Goal: Information Seeking & Learning: Learn about a topic

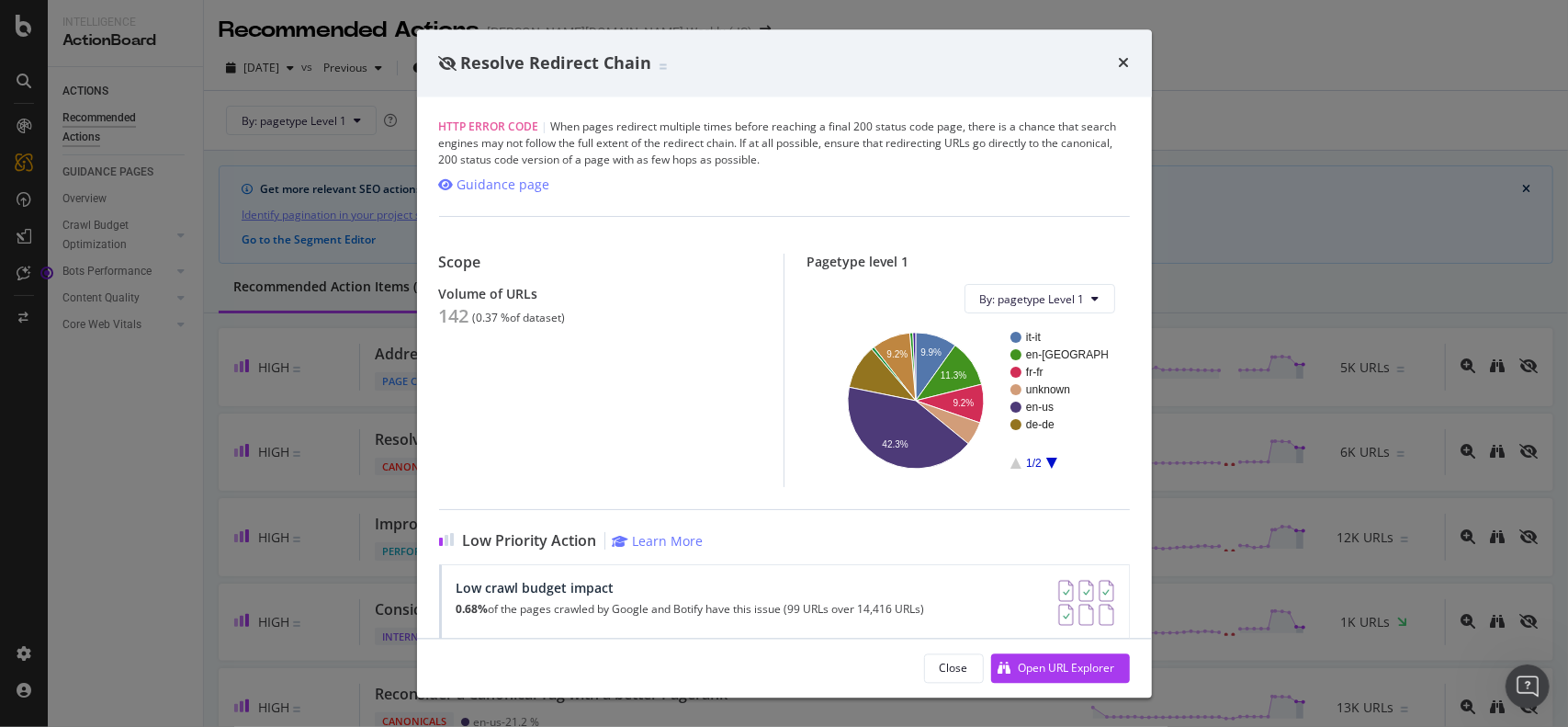
scroll to position [115, 0]
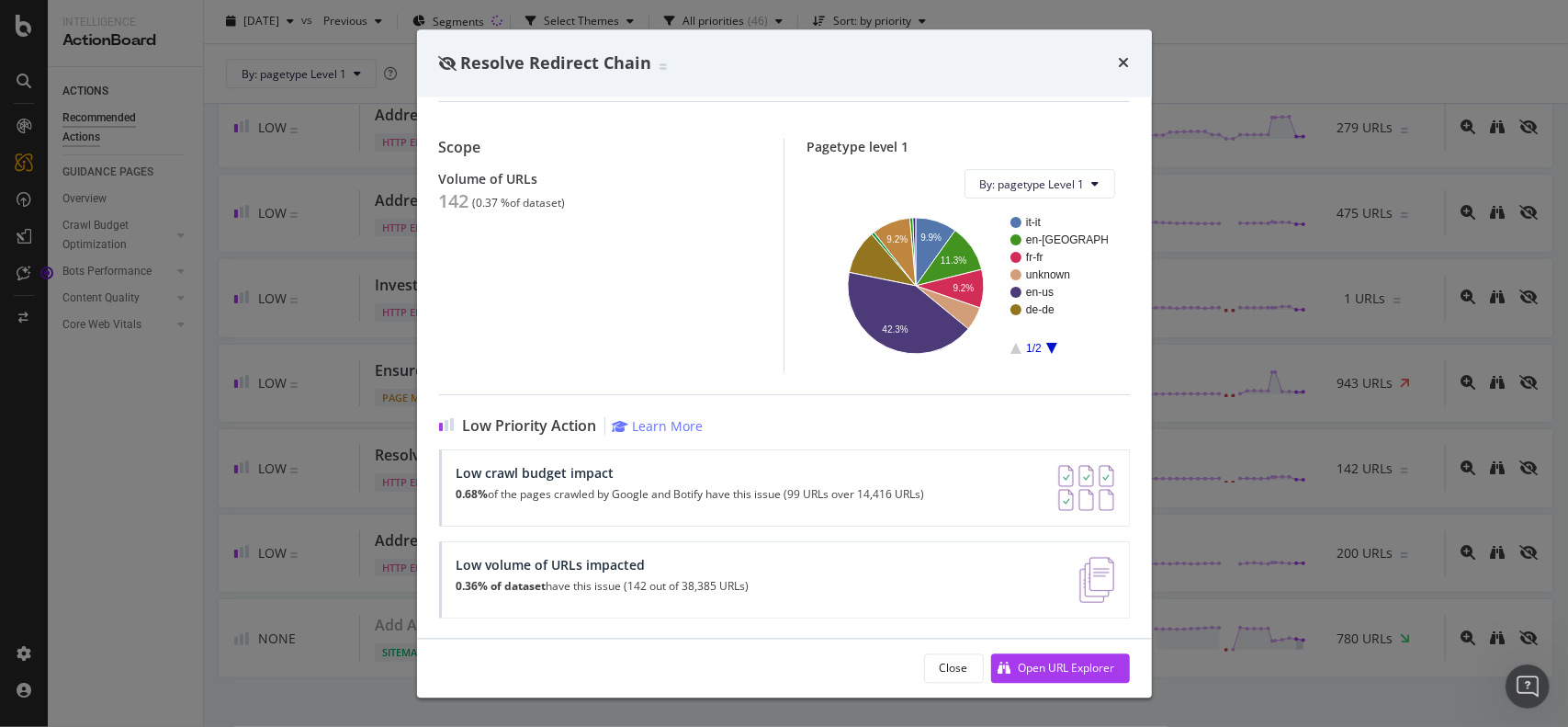
click at [1117, 64] on div "Resolve Redirect Chain" at bounding box center [784, 64] width 691 height 24
click at [1126, 69] on icon "times" at bounding box center [1124, 63] width 11 height 15
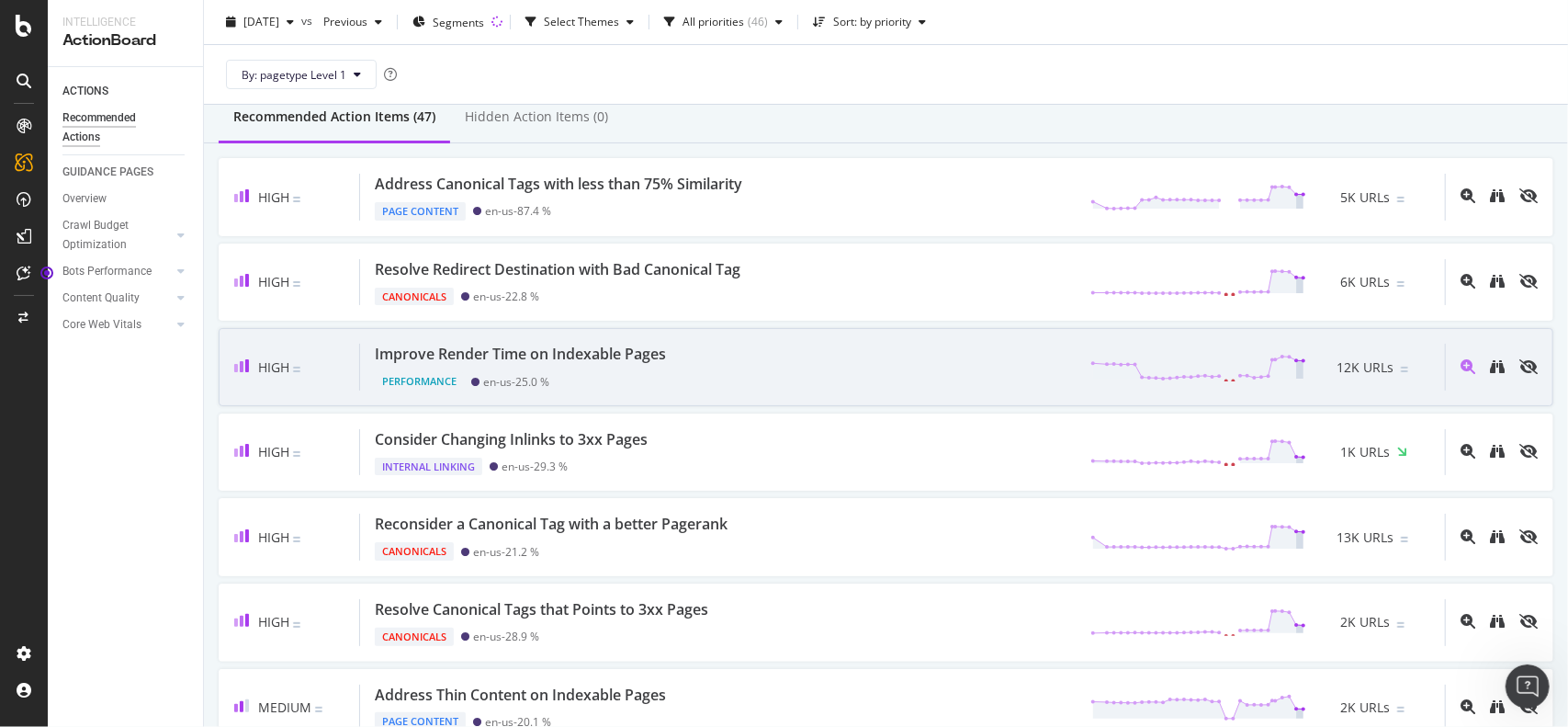
scroll to position [186, 0]
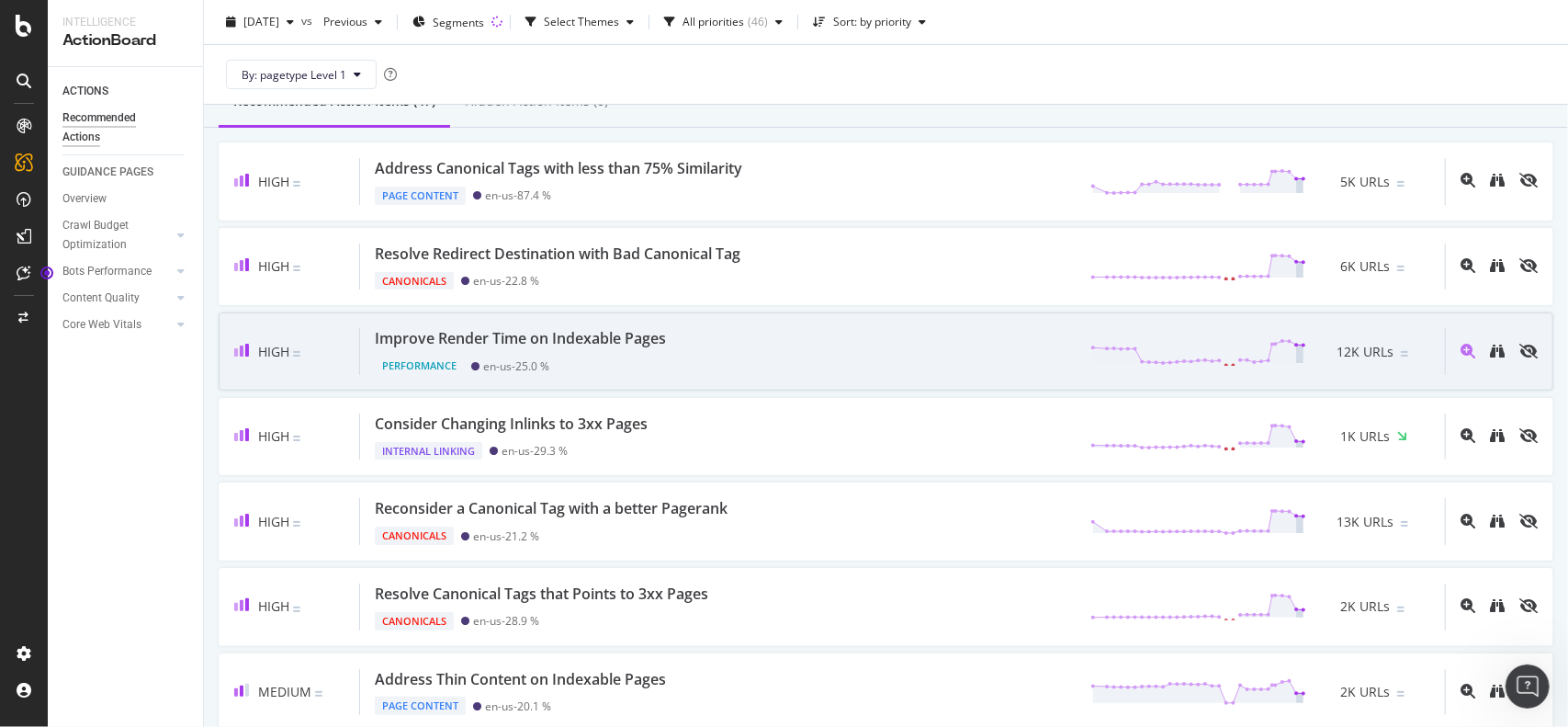
click at [631, 337] on div "Improve Render Time on Indexable Pages" at bounding box center [520, 338] width 291 height 21
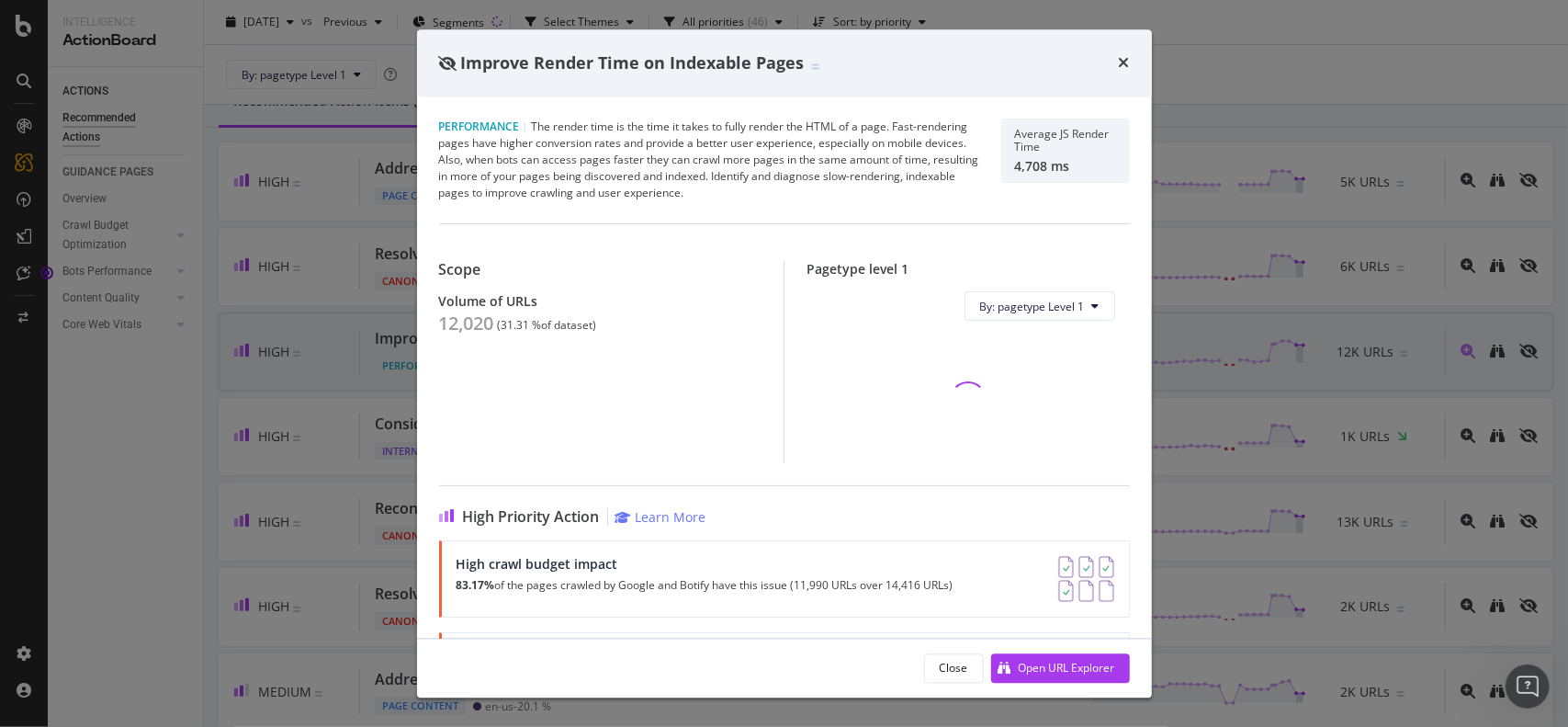
scroll to position [184, 0]
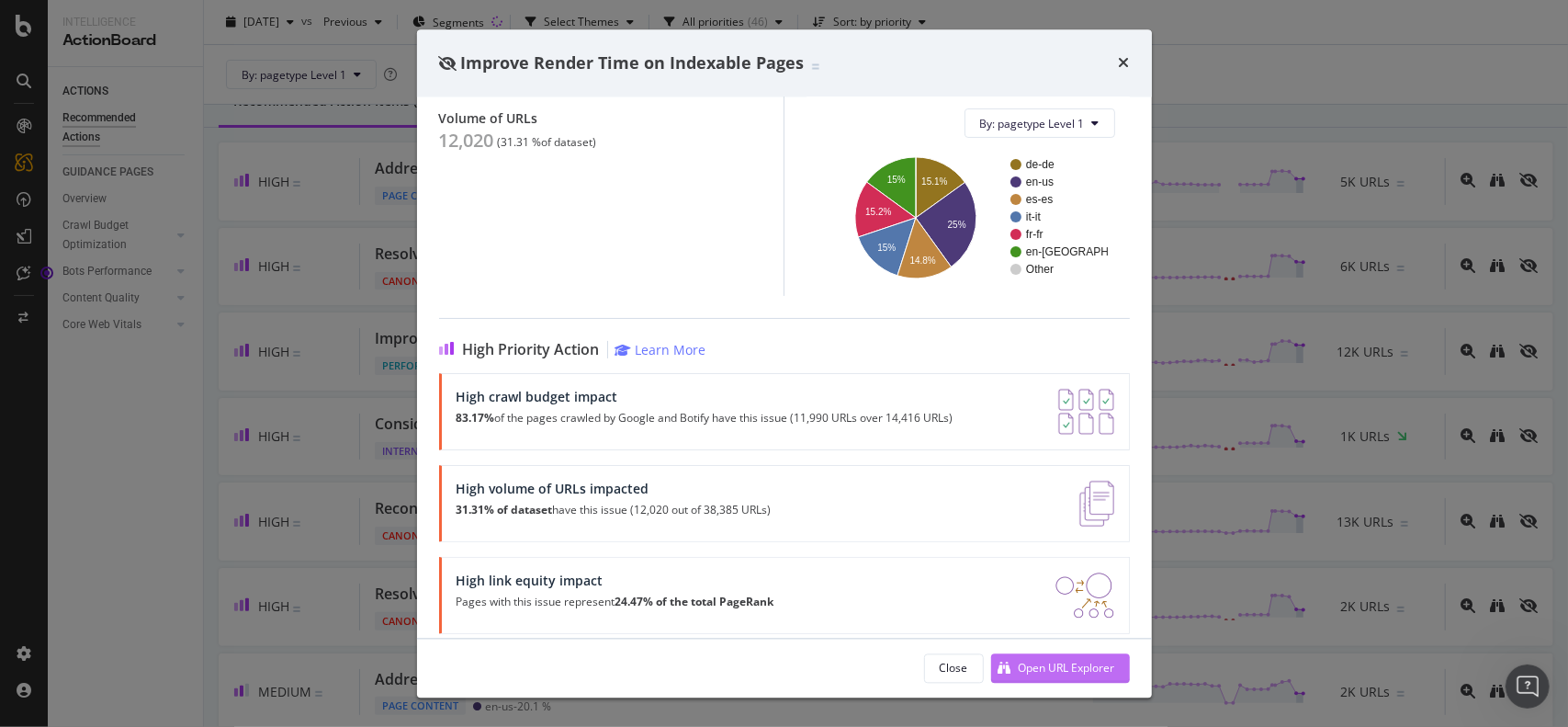
click at [1051, 659] on div "Open URL Explorer" at bounding box center [1066, 667] width 96 height 16
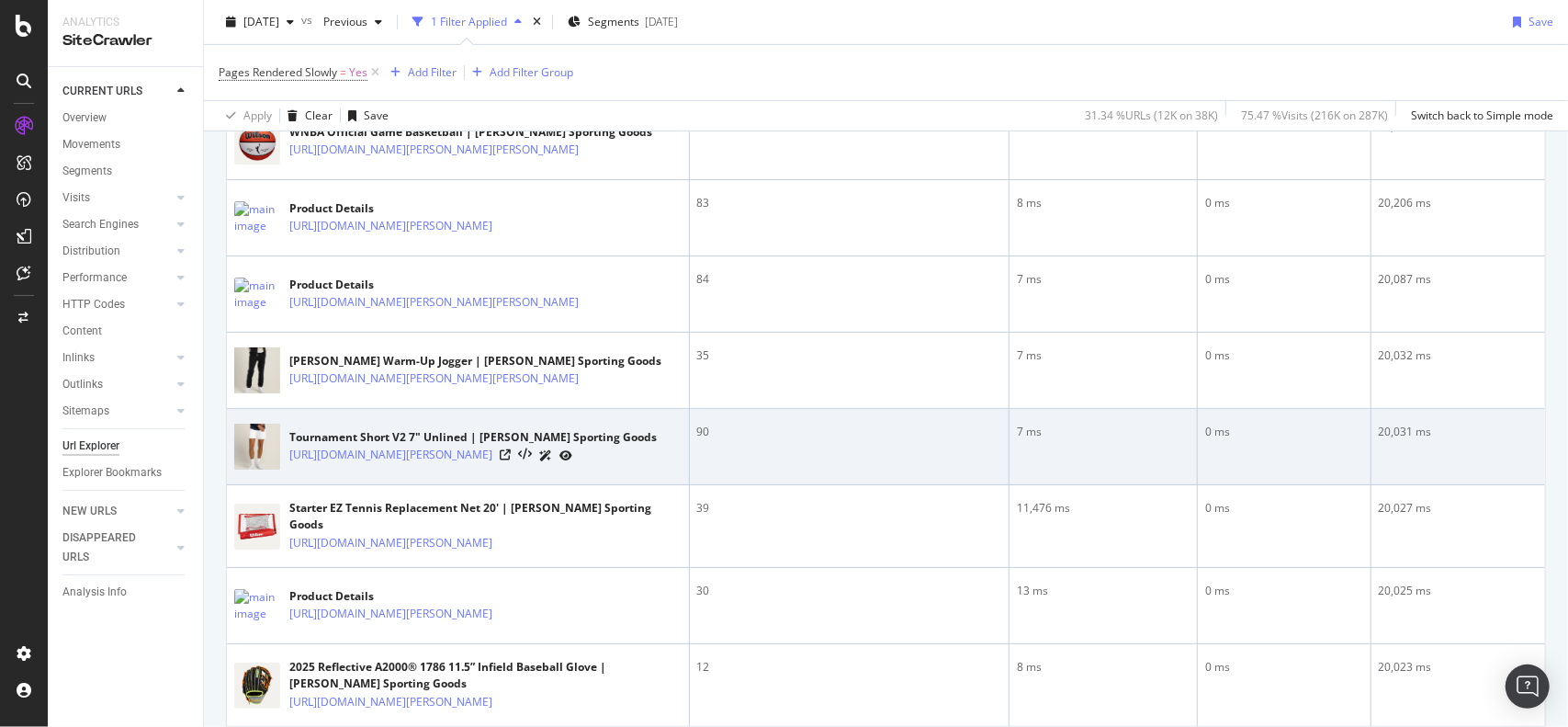
scroll to position [617, 0]
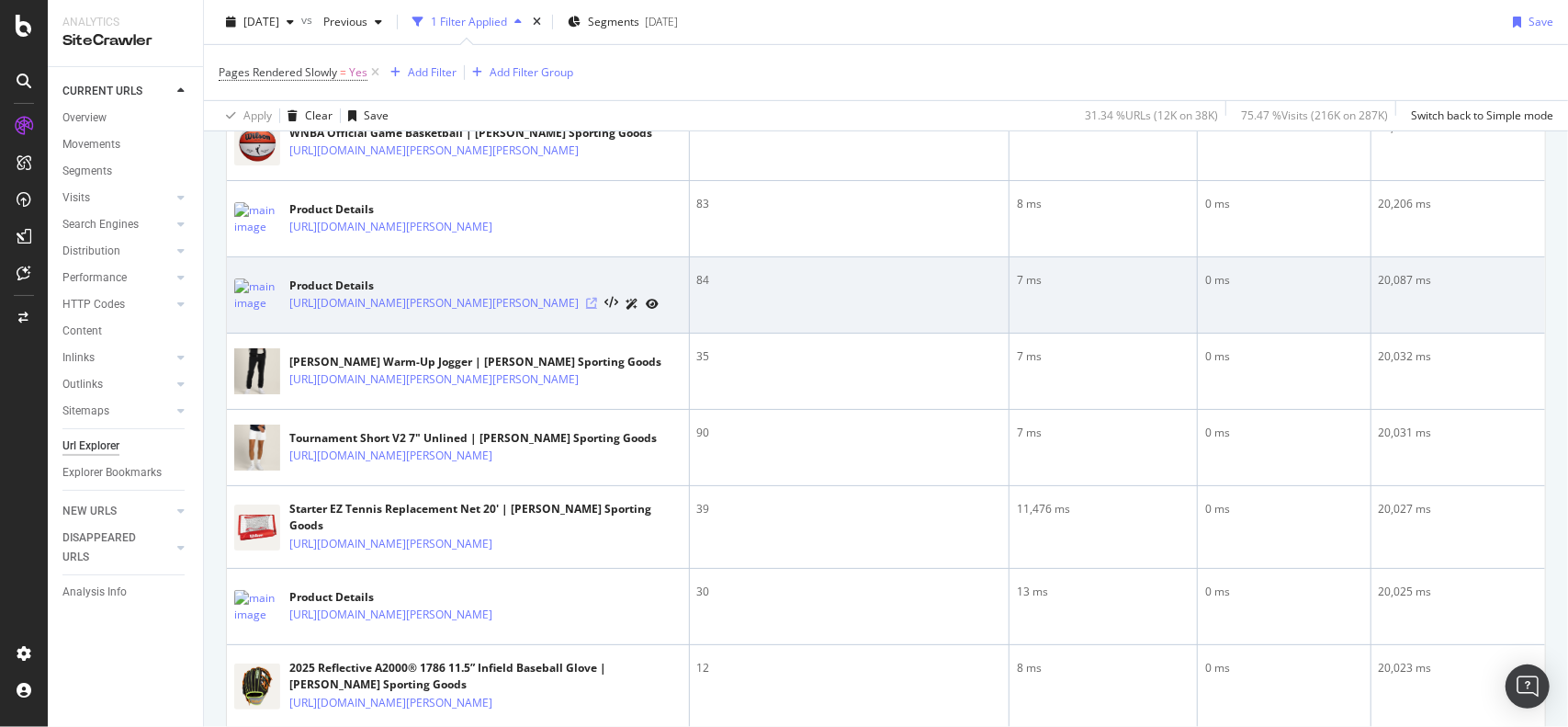
click at [597, 308] on icon at bounding box center [591, 302] width 11 height 11
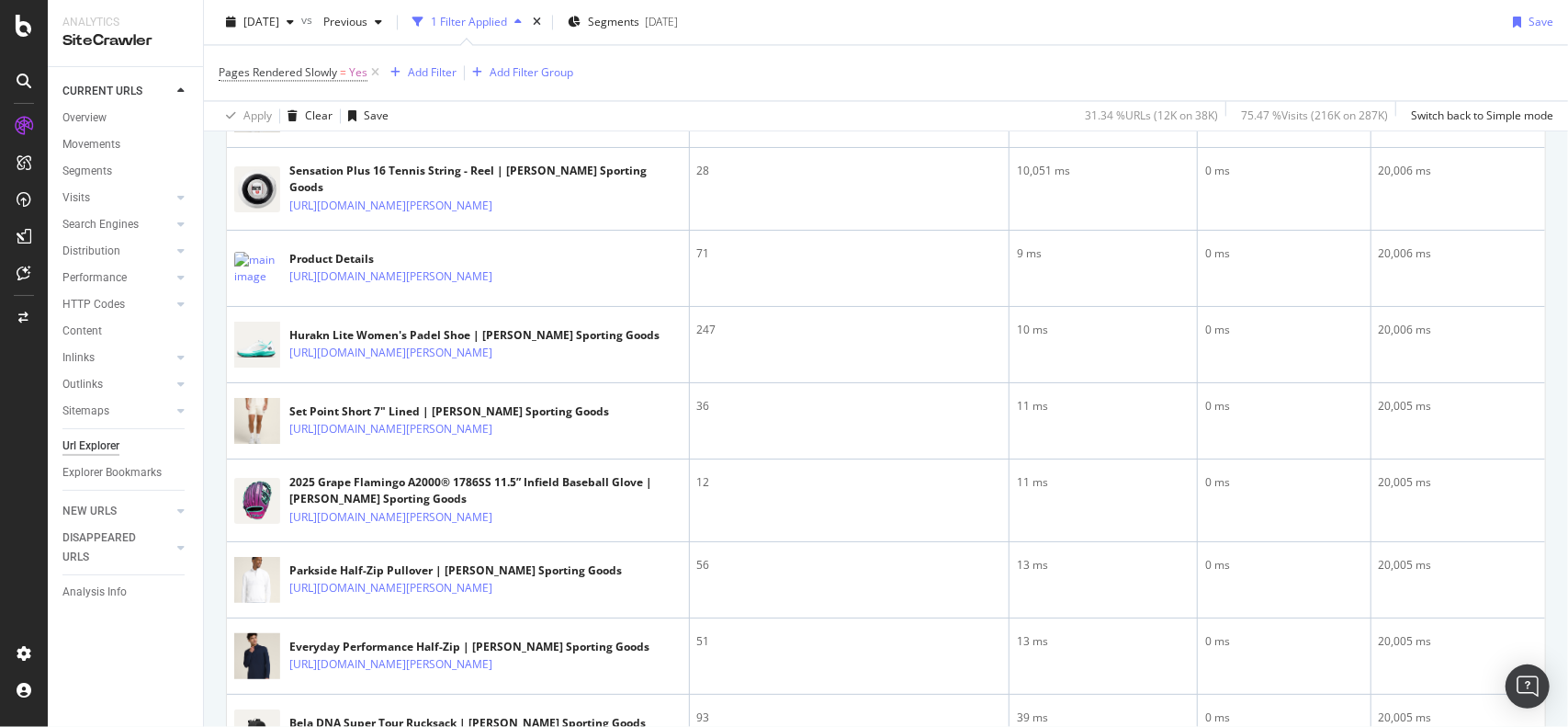
scroll to position [2604, 0]
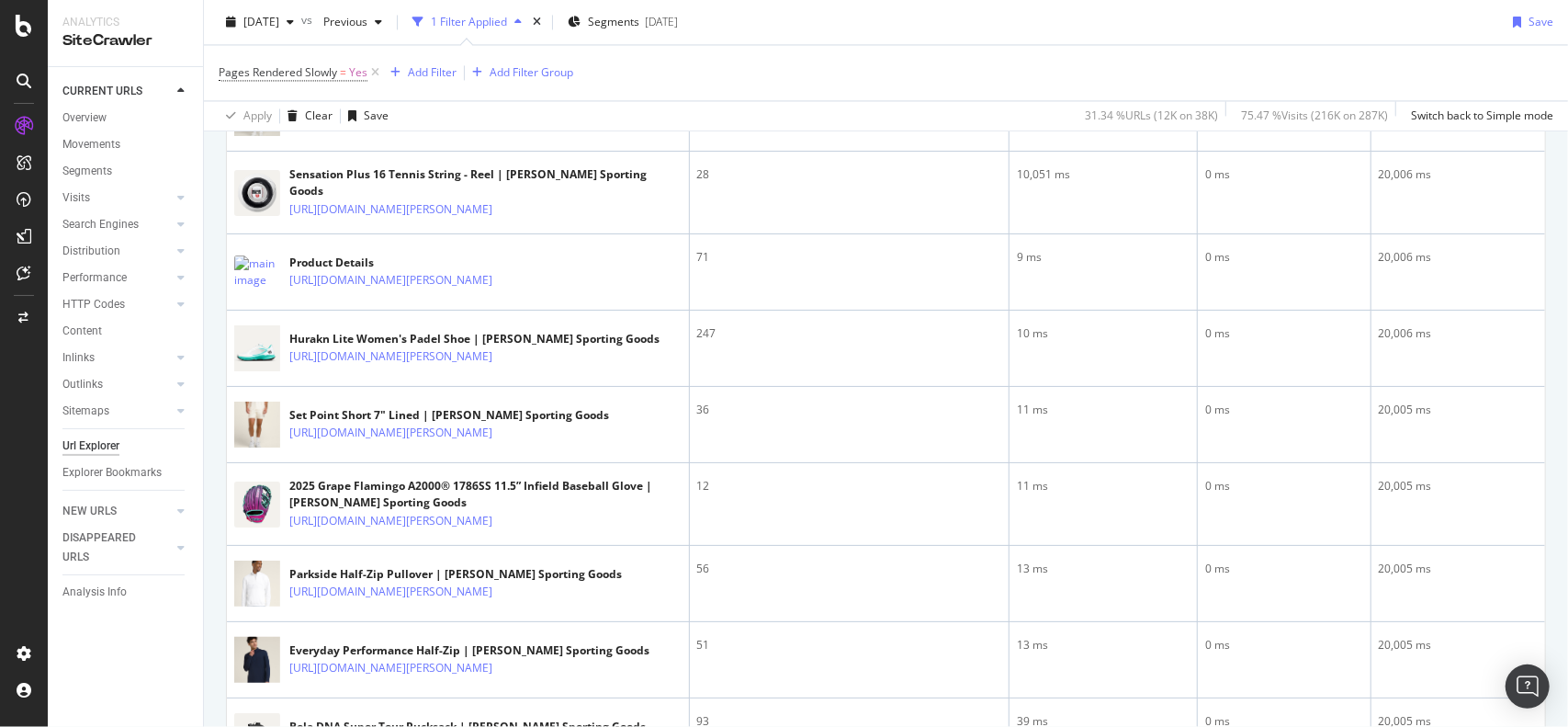
click at [331, 60] on link "https://www.wilson.com/en-gb/product/w-randolph-varsity-bomber-ww00338dbc" at bounding box center [434, 51] width 289 height 18
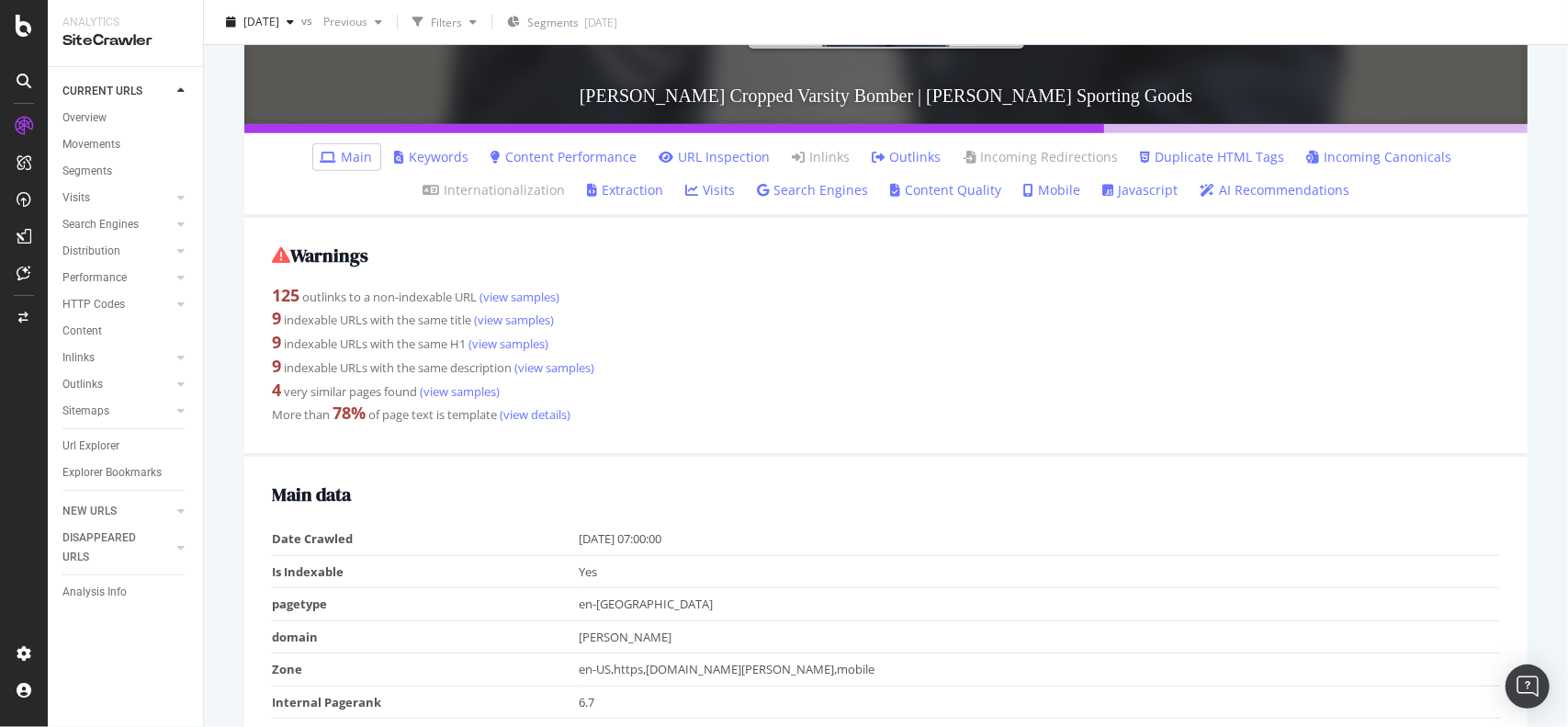
scroll to position [550, 0]
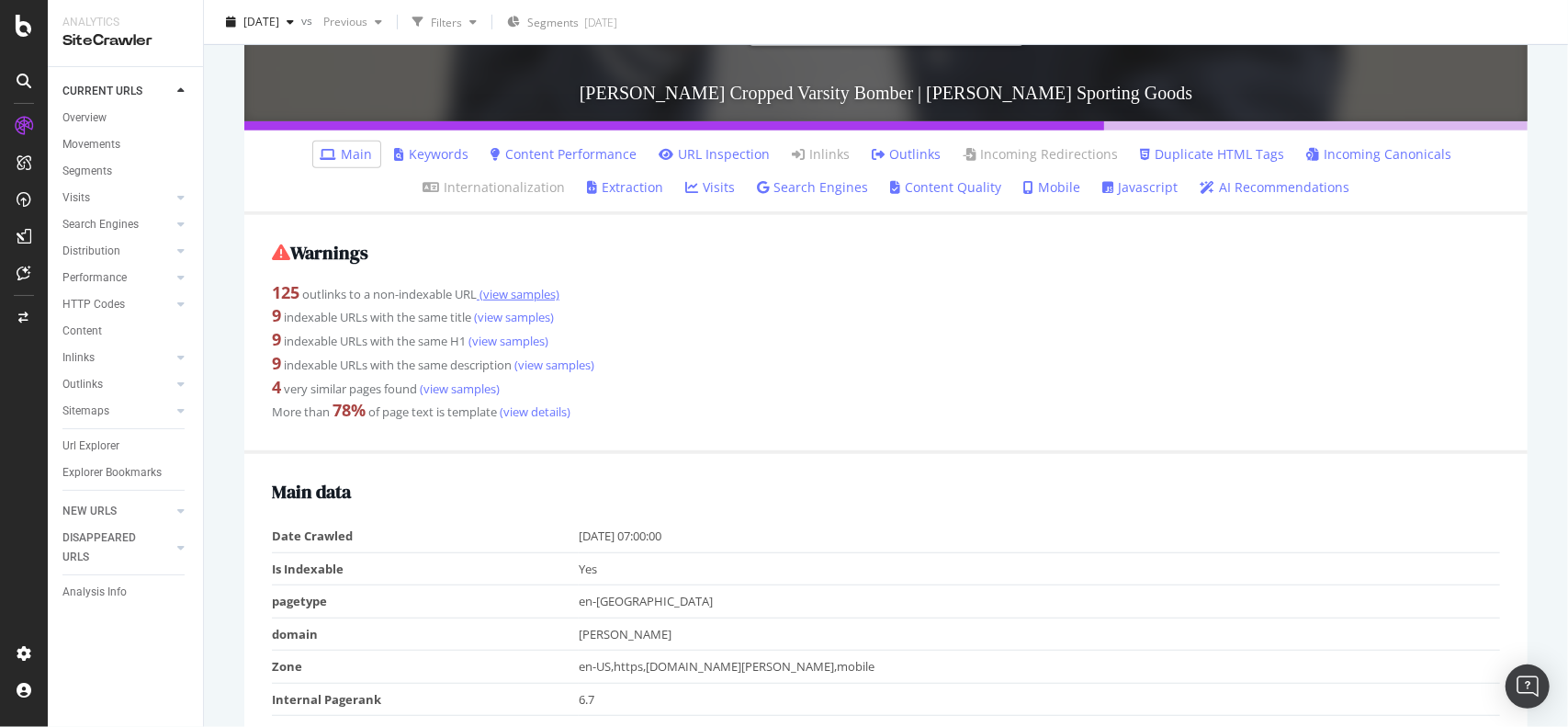
click at [537, 295] on link "(view samples)" at bounding box center [517, 293] width 83 height 17
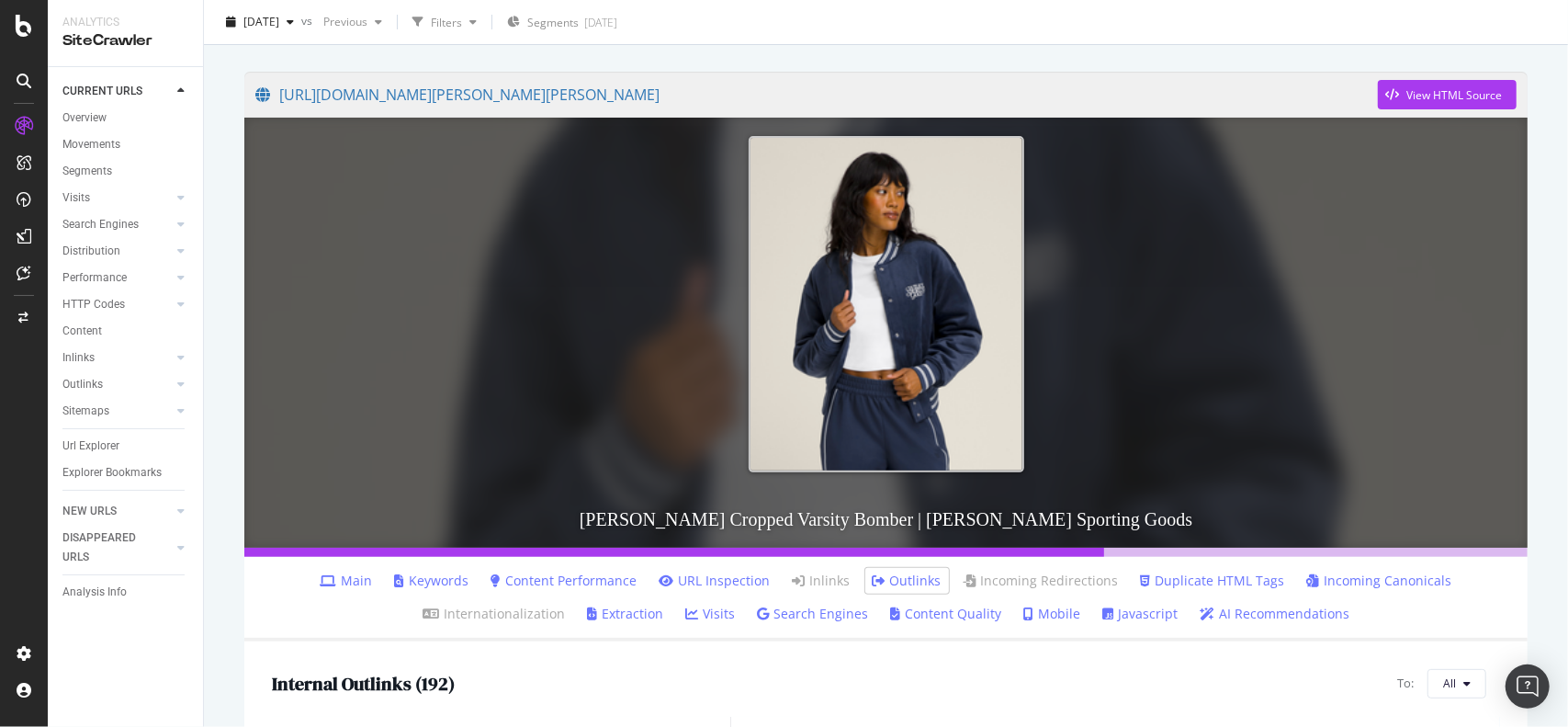
scroll to position [126, 0]
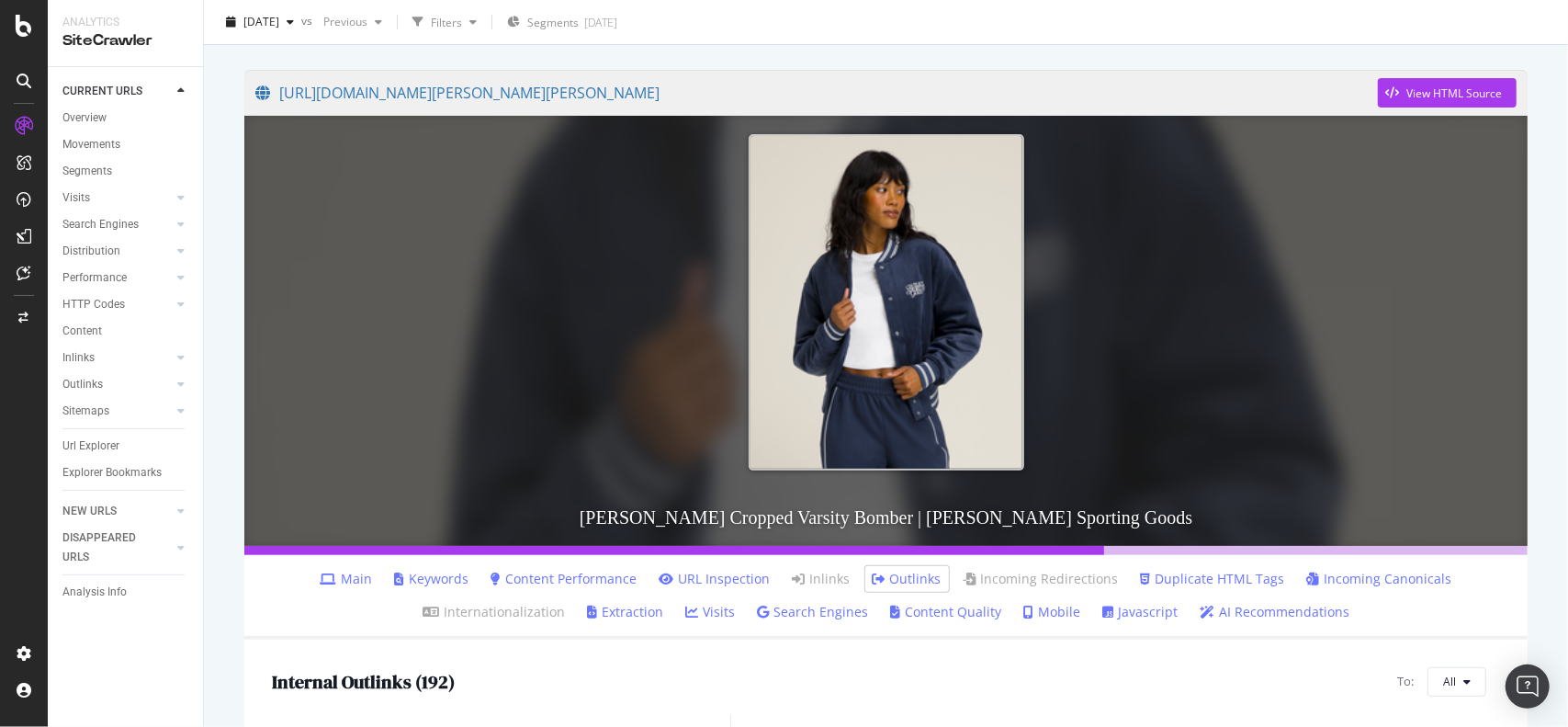
click at [1229, 611] on link "AI Recommendations" at bounding box center [1274, 612] width 150 height 18
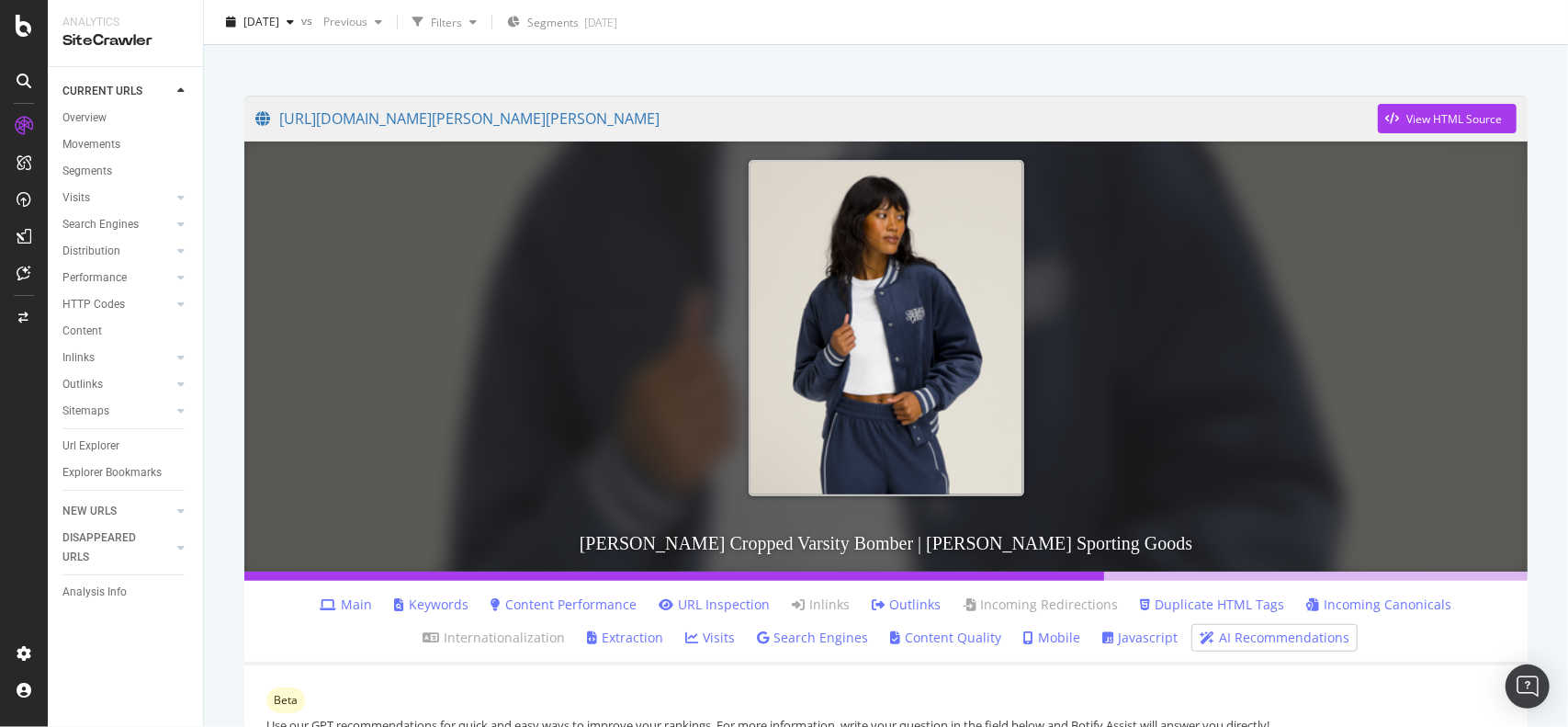
scroll to position [99, 0]
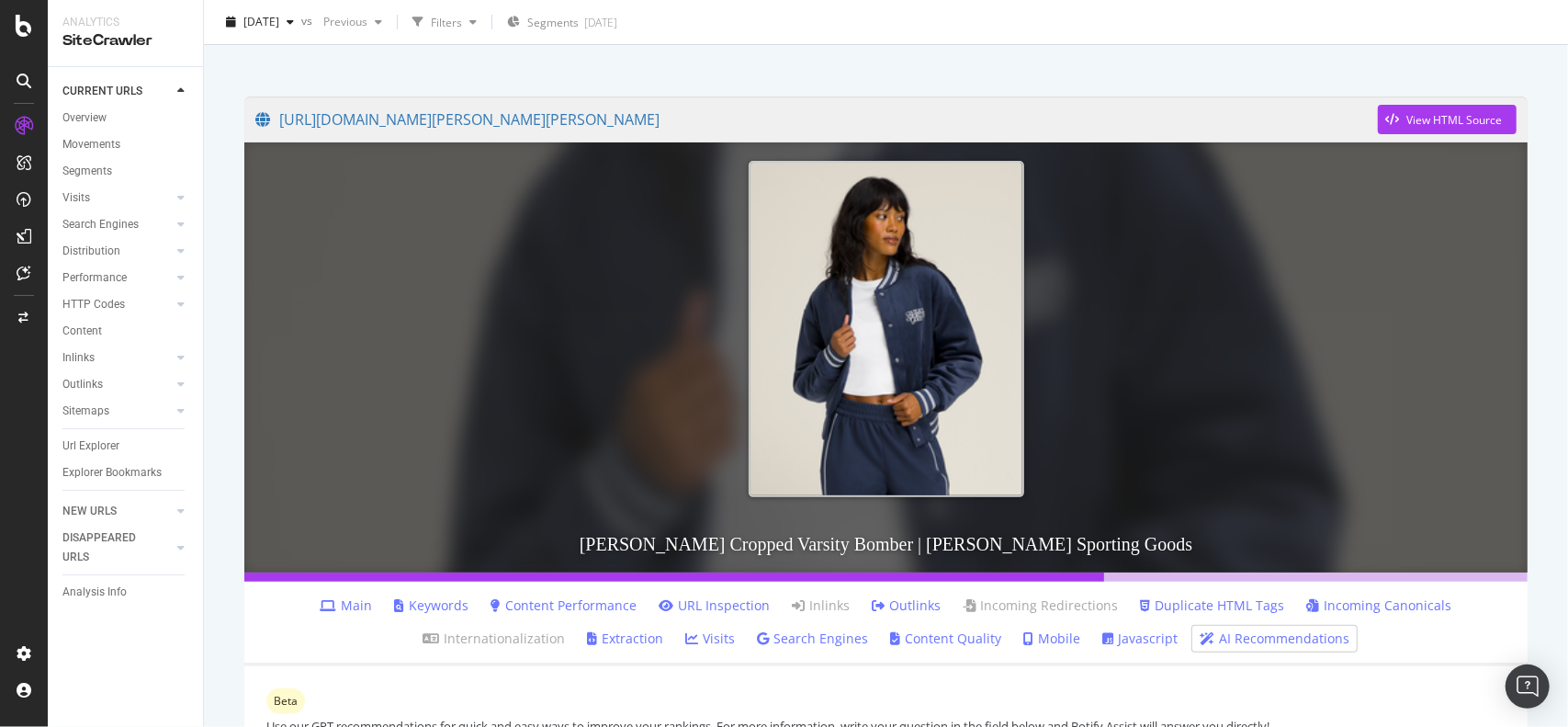
click at [548, 58] on div at bounding box center [885, 39] width 1319 height 79
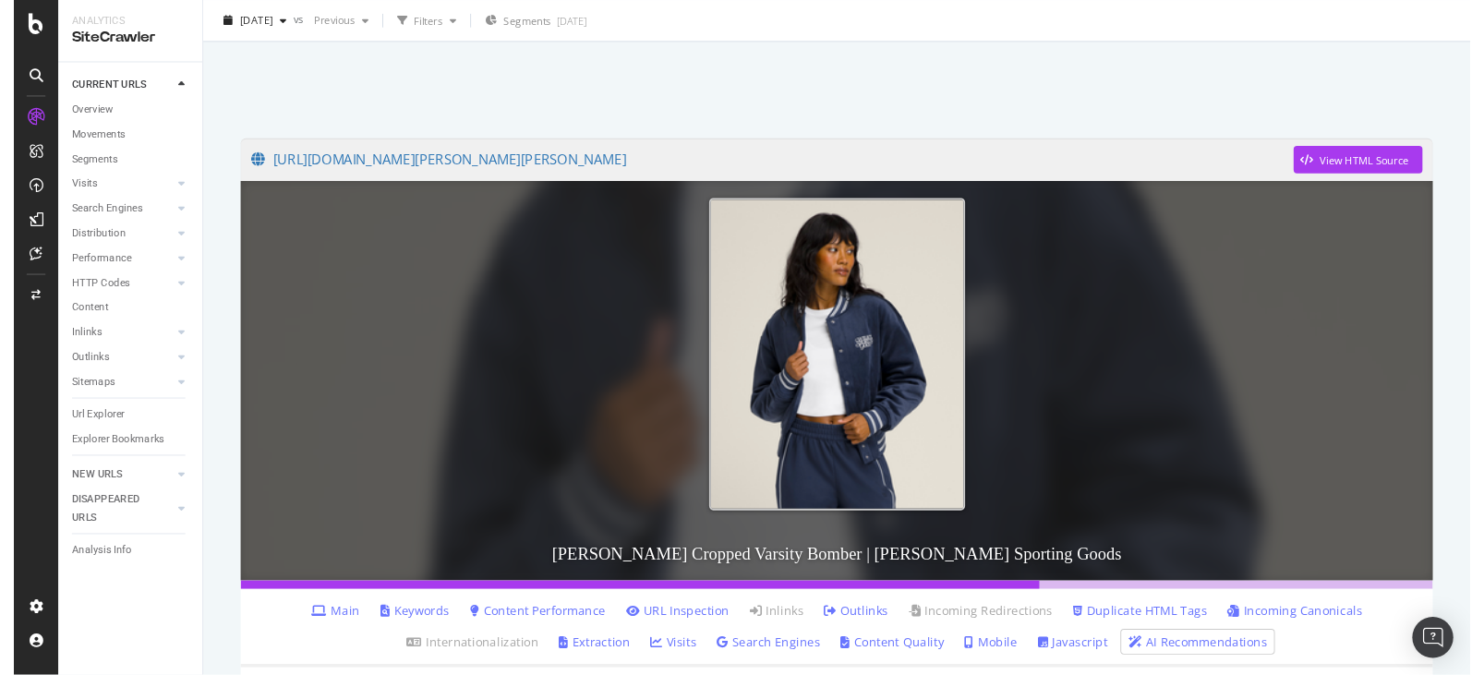
scroll to position [0, 0]
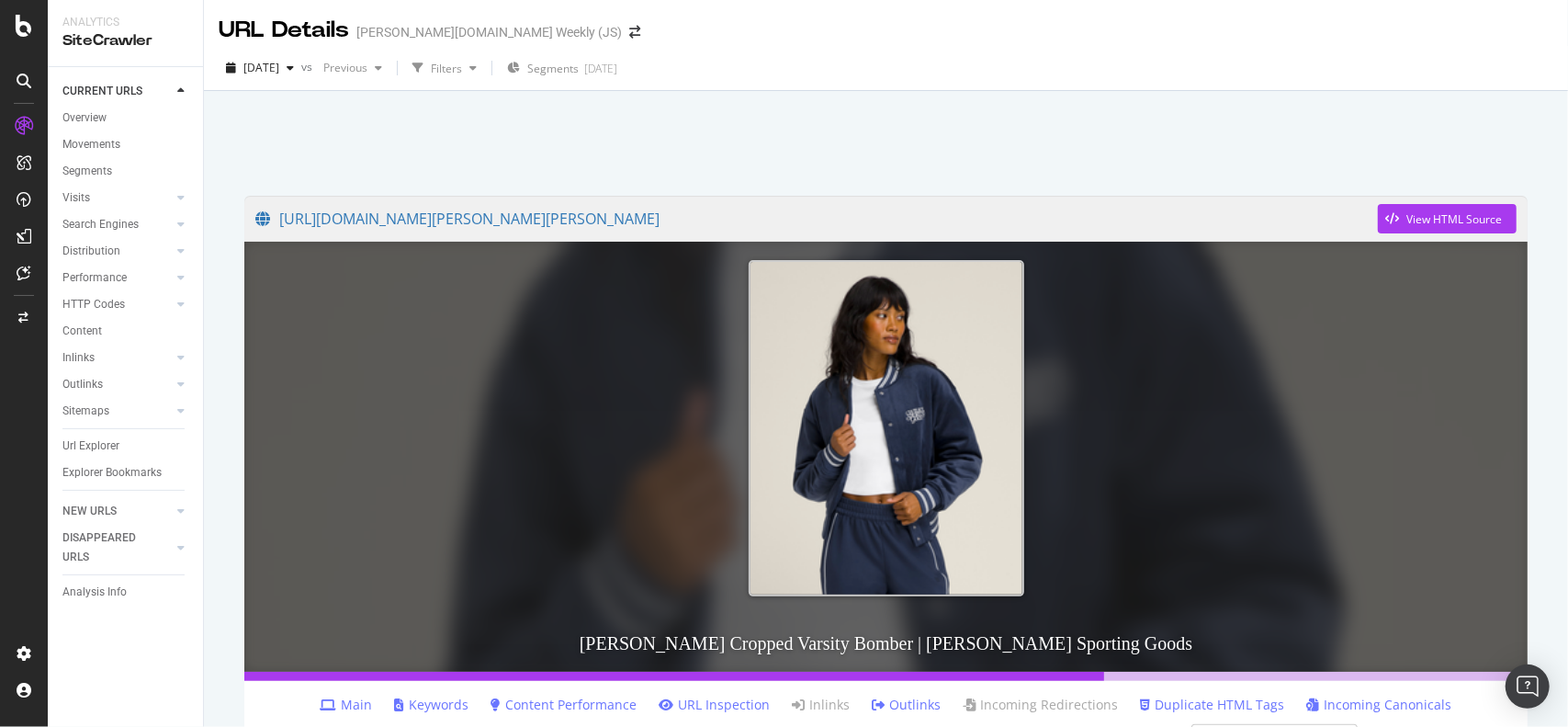
click at [850, 25] on div "URL Details wilson.com Weekly (JS)" at bounding box center [886, 23] width 1364 height 46
